Goal: Task Accomplishment & Management: Complete application form

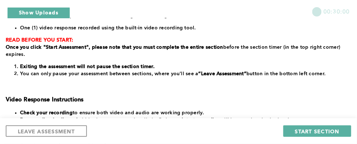
scroll to position [128, 0]
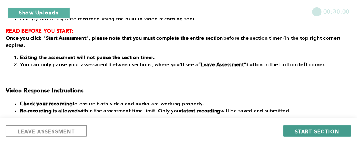
click at [310, 134] on span "START SECTION" at bounding box center [317, 131] width 44 height 7
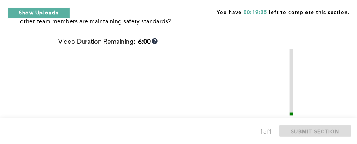
scroll to position [192, 0]
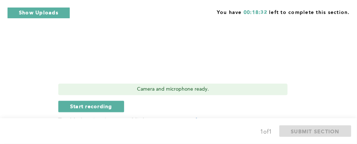
scroll to position [318, 0]
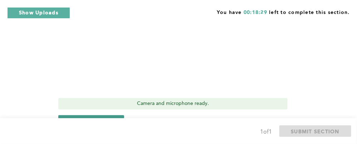
click at [101, 117] on span "Start recording" at bounding box center [91, 120] width 42 height 7
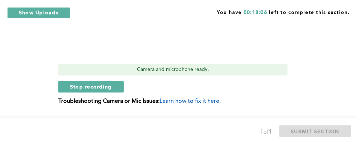
scroll to position [360, 0]
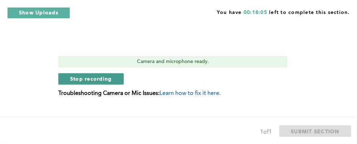
click at [95, 73] on button "Stop recording" at bounding box center [91, 78] width 66 height 11
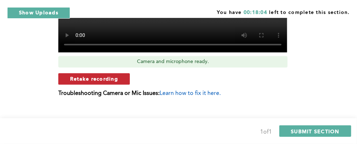
click at [100, 75] on span "Retake recording" at bounding box center [94, 78] width 48 height 7
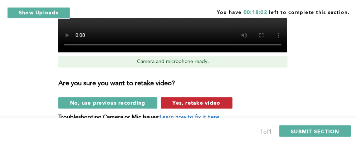
click at [224, 97] on button "Yes, retake video" at bounding box center [197, 102] width 72 height 11
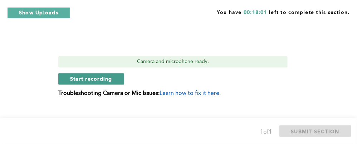
click at [100, 75] on span "Start recording" at bounding box center [91, 78] width 42 height 7
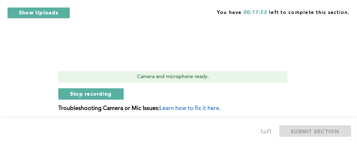
scroll to position [346, 0]
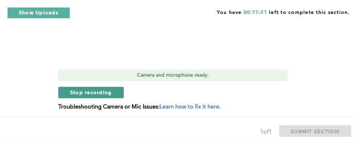
click at [97, 89] on span "Stop recording" at bounding box center [91, 92] width 42 height 7
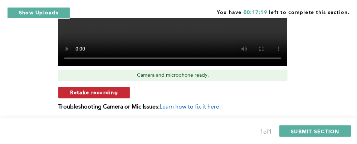
click at [118, 87] on button "Retake recording" at bounding box center [94, 92] width 72 height 11
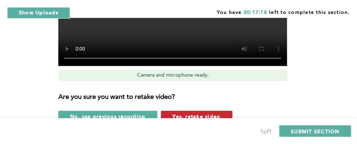
click at [220, 111] on button "Yes, retake video" at bounding box center [197, 116] width 72 height 11
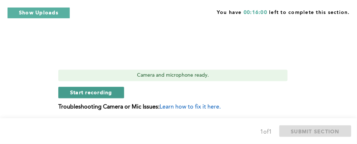
click at [76, 89] on span "Start recording" at bounding box center [91, 92] width 42 height 7
click at [88, 87] on button "Stop recording" at bounding box center [91, 92] width 66 height 11
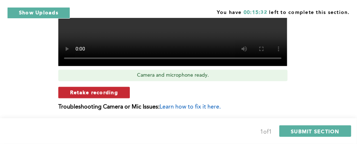
click at [105, 89] on span "Retake recording" at bounding box center [94, 92] width 48 height 7
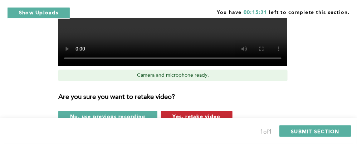
click at [227, 111] on button "Yes, retake video" at bounding box center [197, 116] width 72 height 11
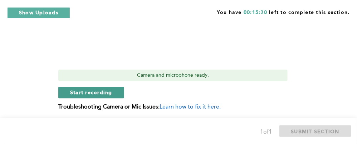
click at [95, 87] on button "Start recording" at bounding box center [91, 92] width 66 height 11
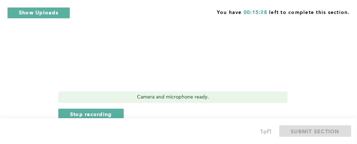
scroll to position [318, 0]
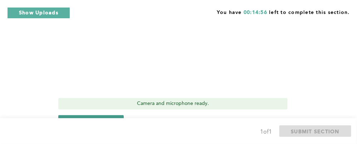
click at [76, 117] on span "Stop recording" at bounding box center [91, 120] width 42 height 7
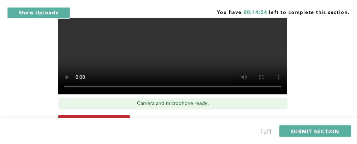
click at [103, 117] on span "Retake recording" at bounding box center [94, 120] width 48 height 7
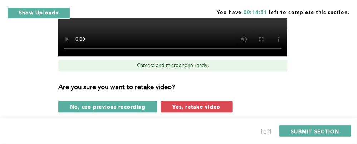
scroll to position [360, 0]
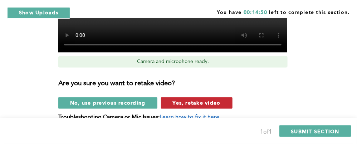
click at [219, 99] on span "Yes, retake video" at bounding box center [197, 102] width 48 height 7
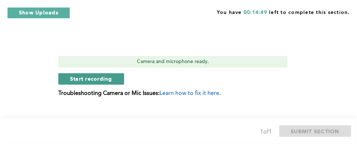
click at [102, 75] on span "Start recording" at bounding box center [91, 78] width 42 height 7
click at [98, 75] on span "Stop recording" at bounding box center [91, 78] width 42 height 7
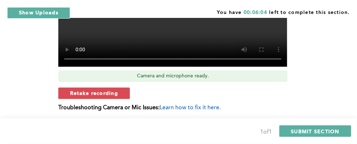
scroll to position [346, 0]
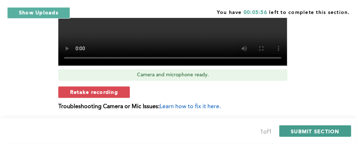
click at [333, 132] on span "SUBMIT SECTION" at bounding box center [315, 131] width 49 height 7
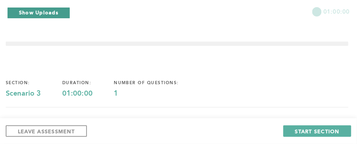
click at [57, 10] on button "Show Uploads" at bounding box center [38, 12] width 63 height 11
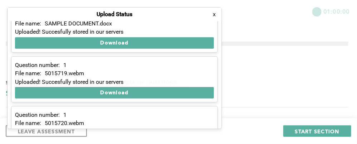
scroll to position [90, 0]
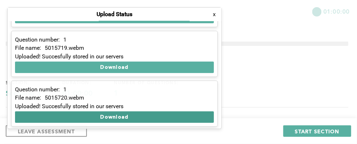
click at [105, 115] on button "Download" at bounding box center [114, 116] width 199 height 11
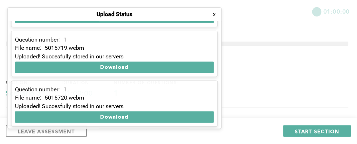
click at [214, 15] on button "x" at bounding box center [214, 14] width 7 height 7
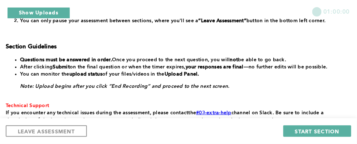
scroll to position [0, 0]
